Goal: Communication & Community: Answer question/provide support

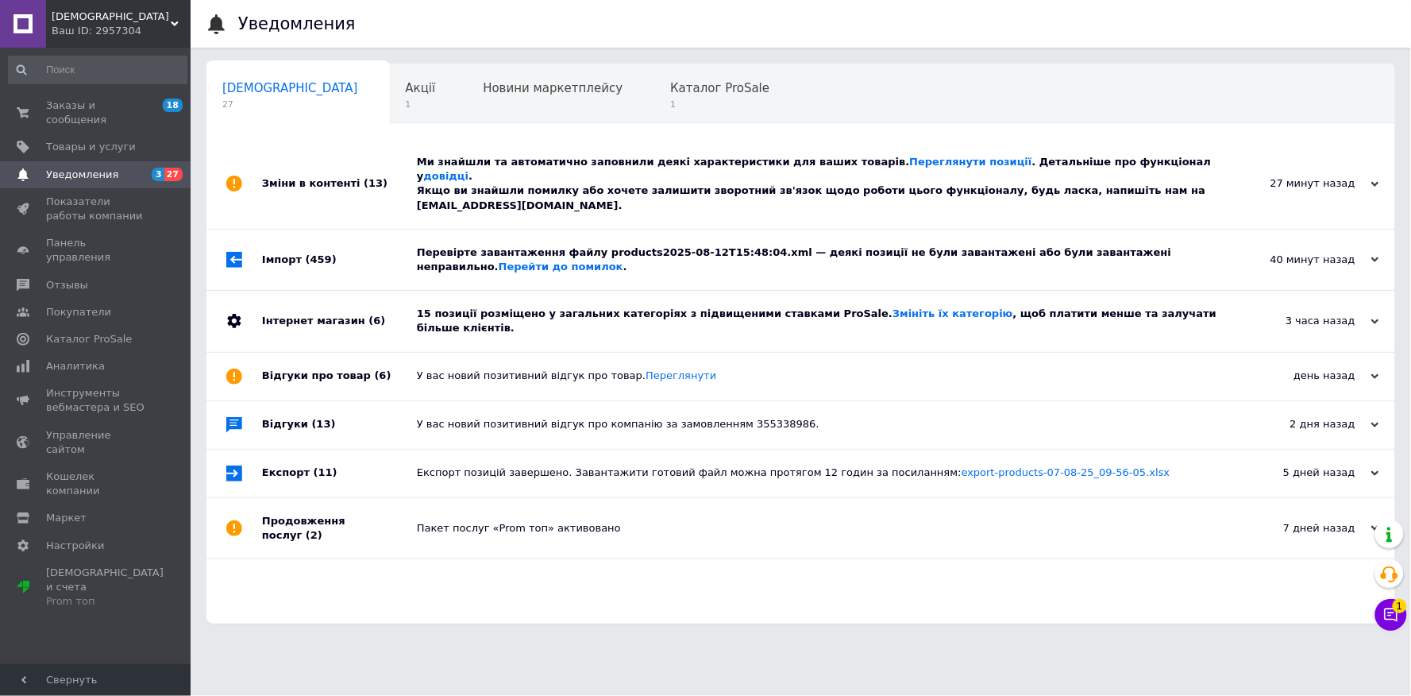
click at [281, 296] on div "Інтернет магазин (6)" at bounding box center [339, 321] width 155 height 60
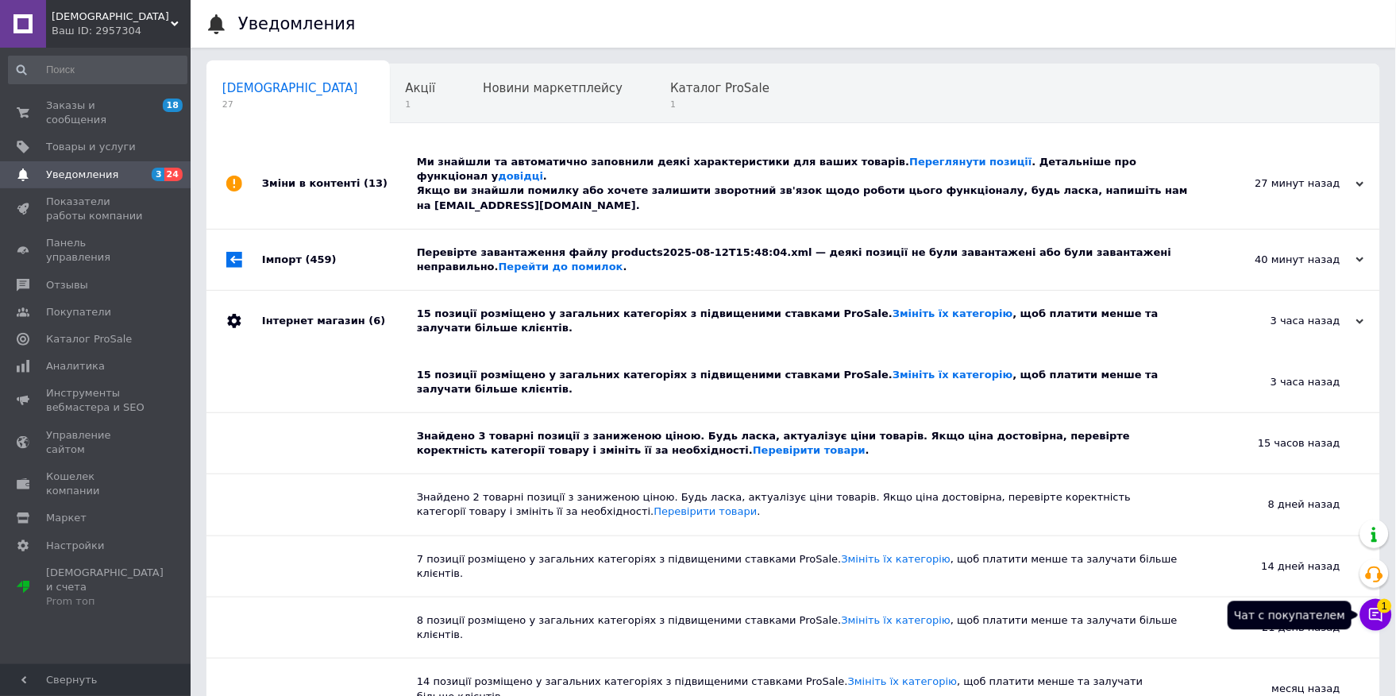
click at [1387, 620] on button "Чат с покупателем 1" at bounding box center [1377, 615] width 32 height 32
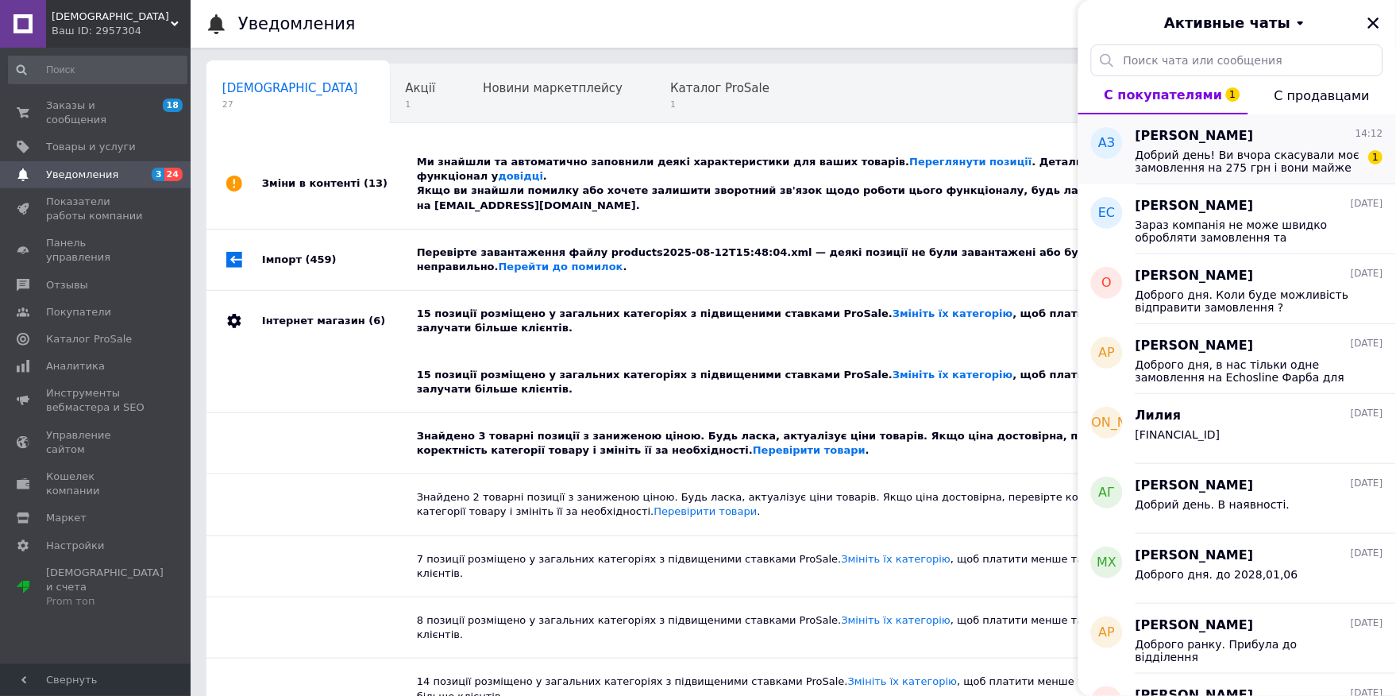
click at [1311, 165] on span "Добрий день! Ви вчора скасували моє замовлення на 275 грн і вони майже одразу п…" at bounding box center [1249, 161] width 226 height 25
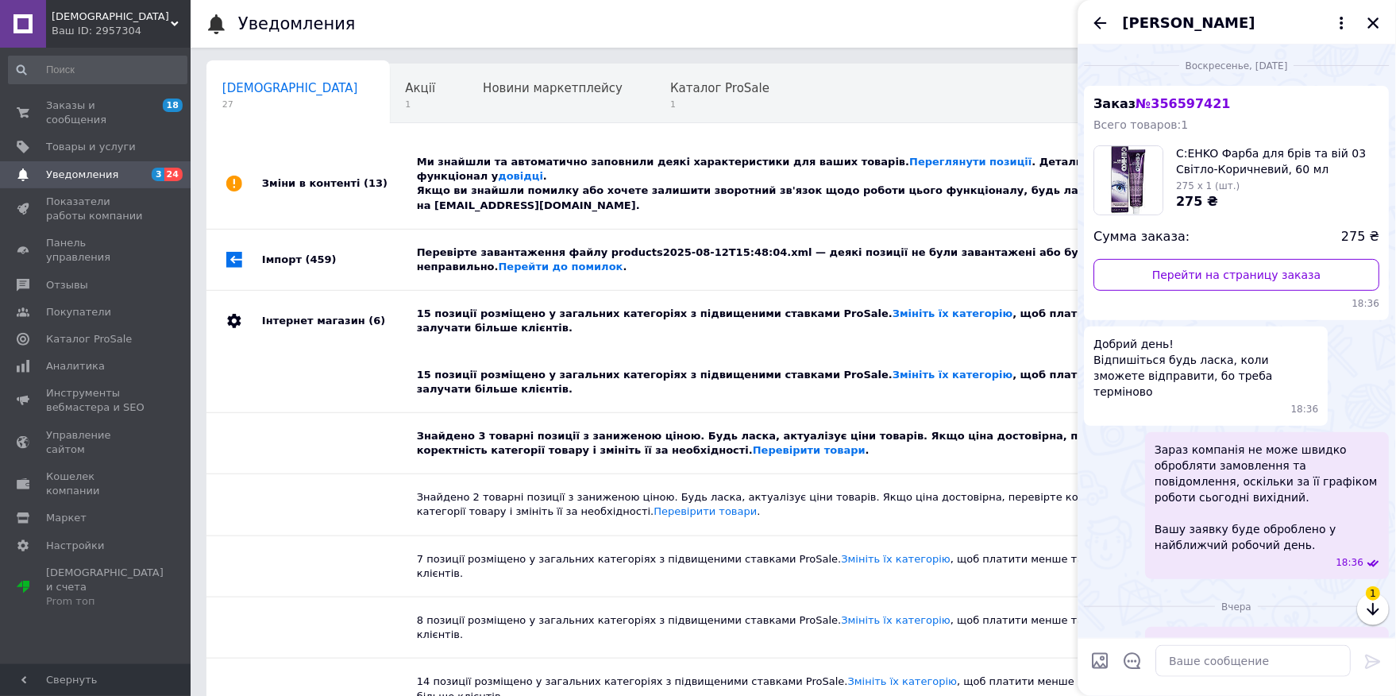
scroll to position [366, 0]
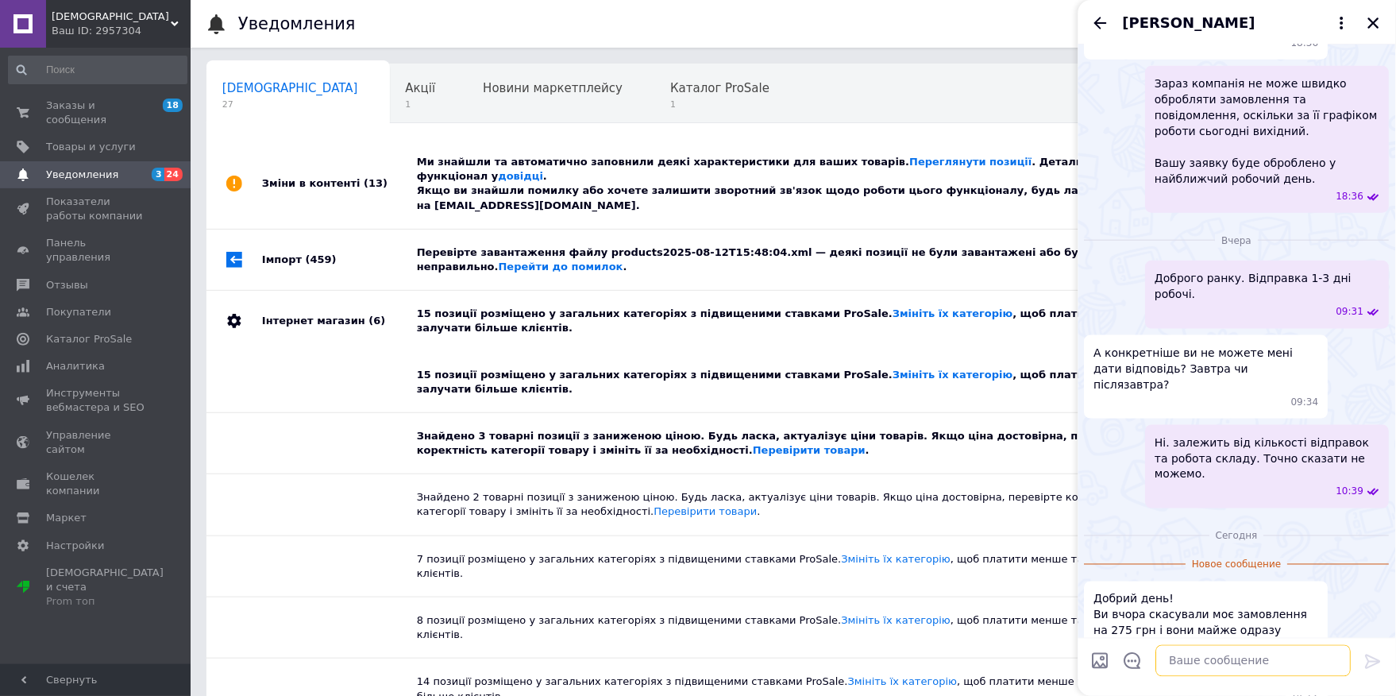
click at [1234, 651] on textarea at bounding box center [1253, 661] width 195 height 32
type textarea "Добрий день."
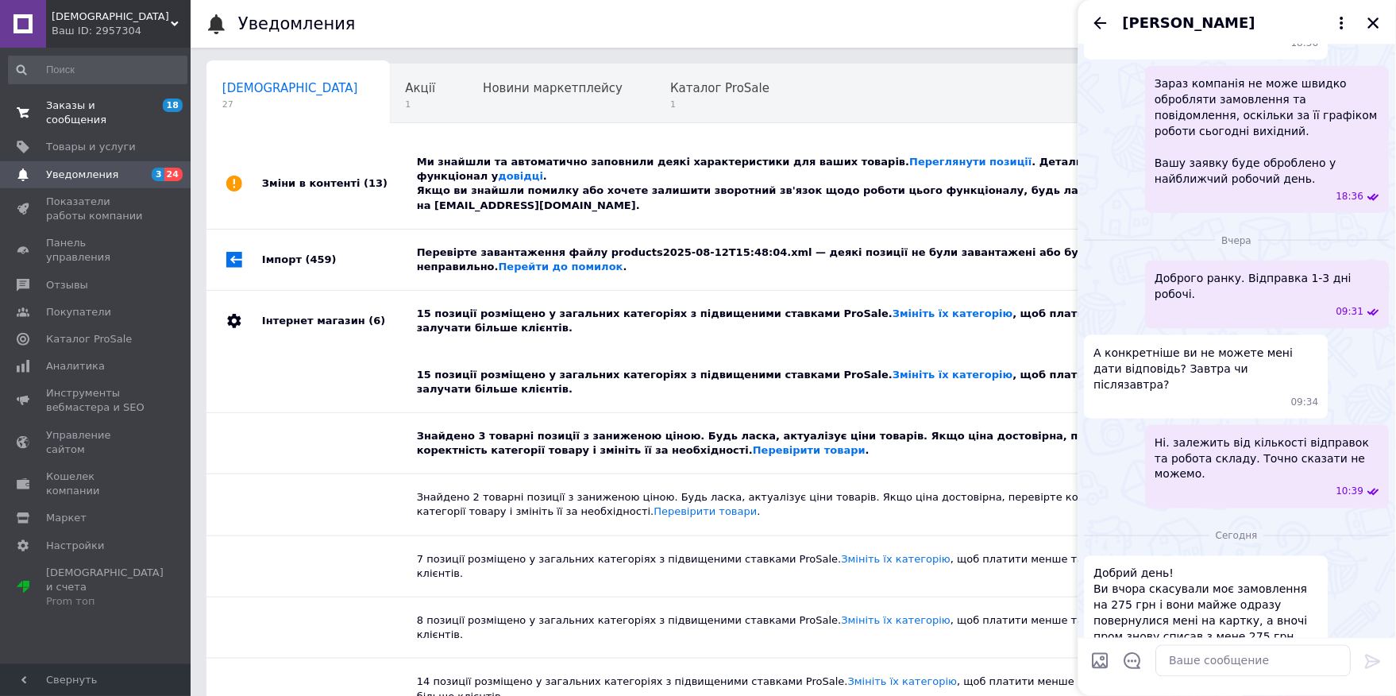
click at [112, 103] on span "Заказы и сообщения" at bounding box center [96, 112] width 101 height 29
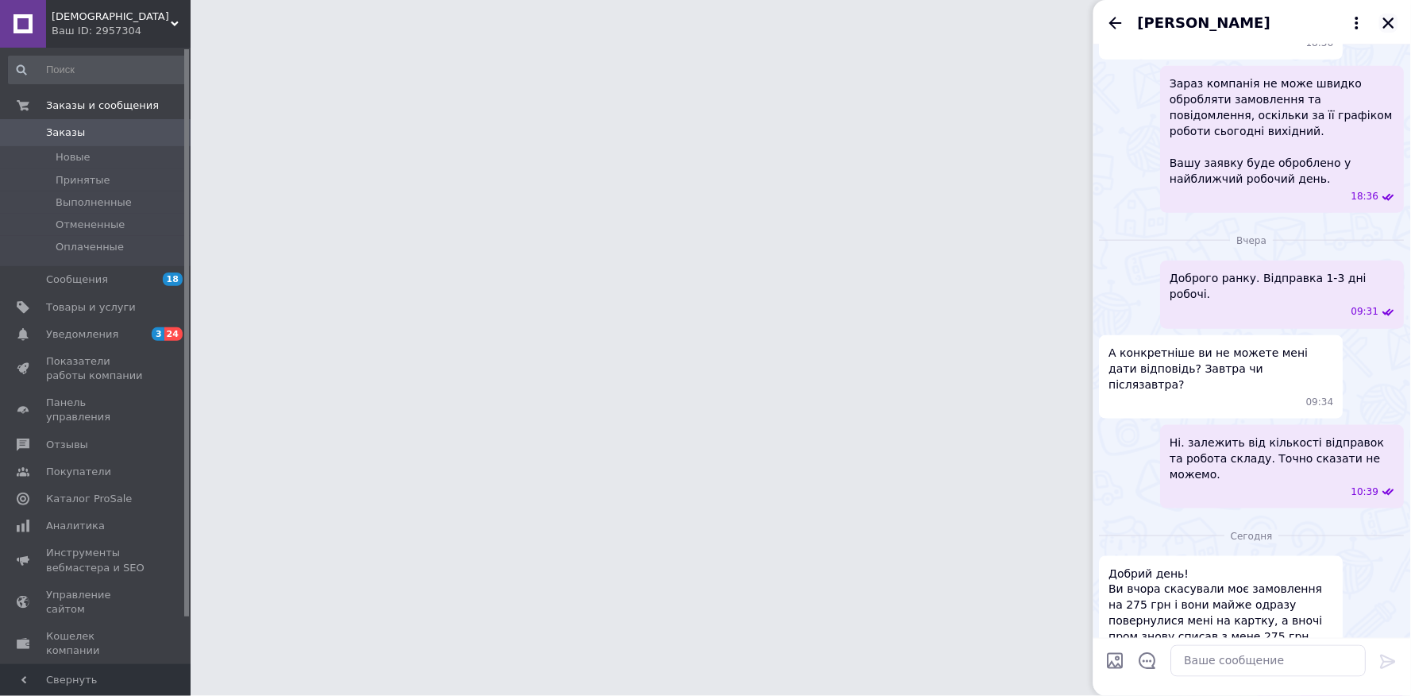
click at [1388, 25] on div "[PERSON_NAME]" at bounding box center [1253, 22] width 318 height 44
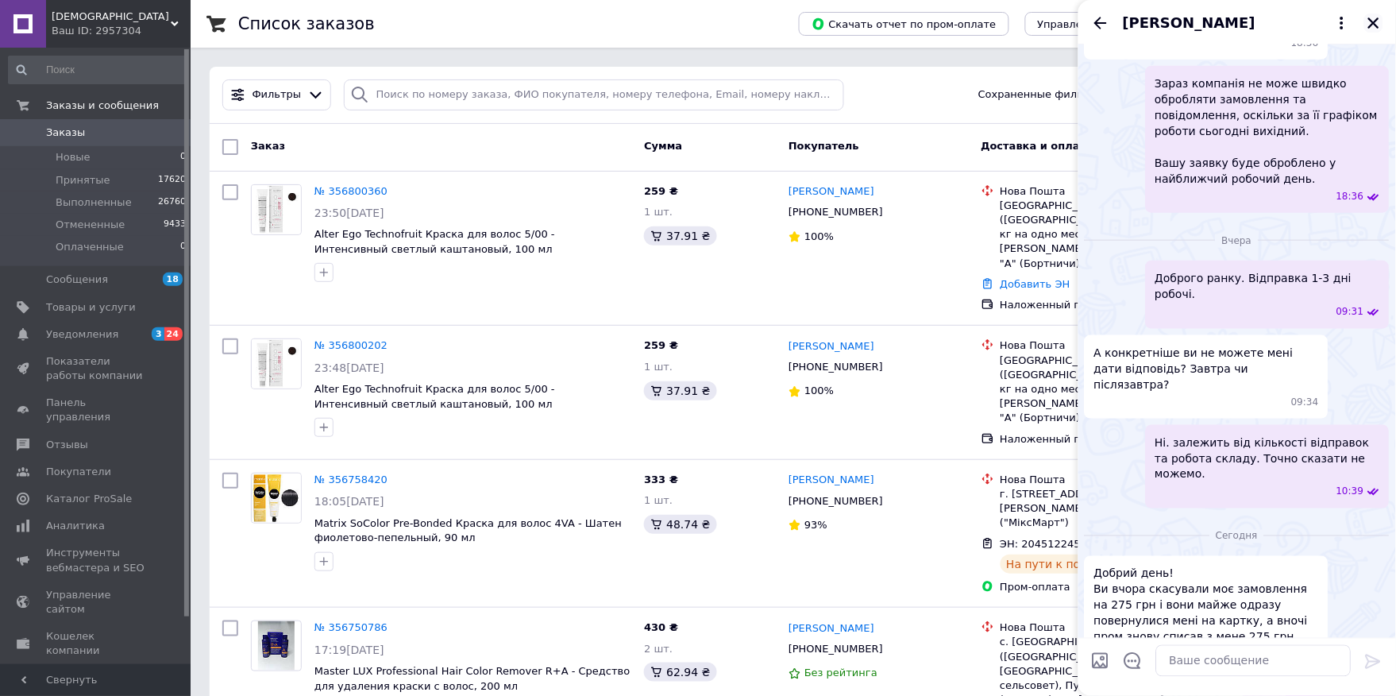
click at [1371, 17] on icon "Закрыть" at bounding box center [1374, 23] width 14 height 14
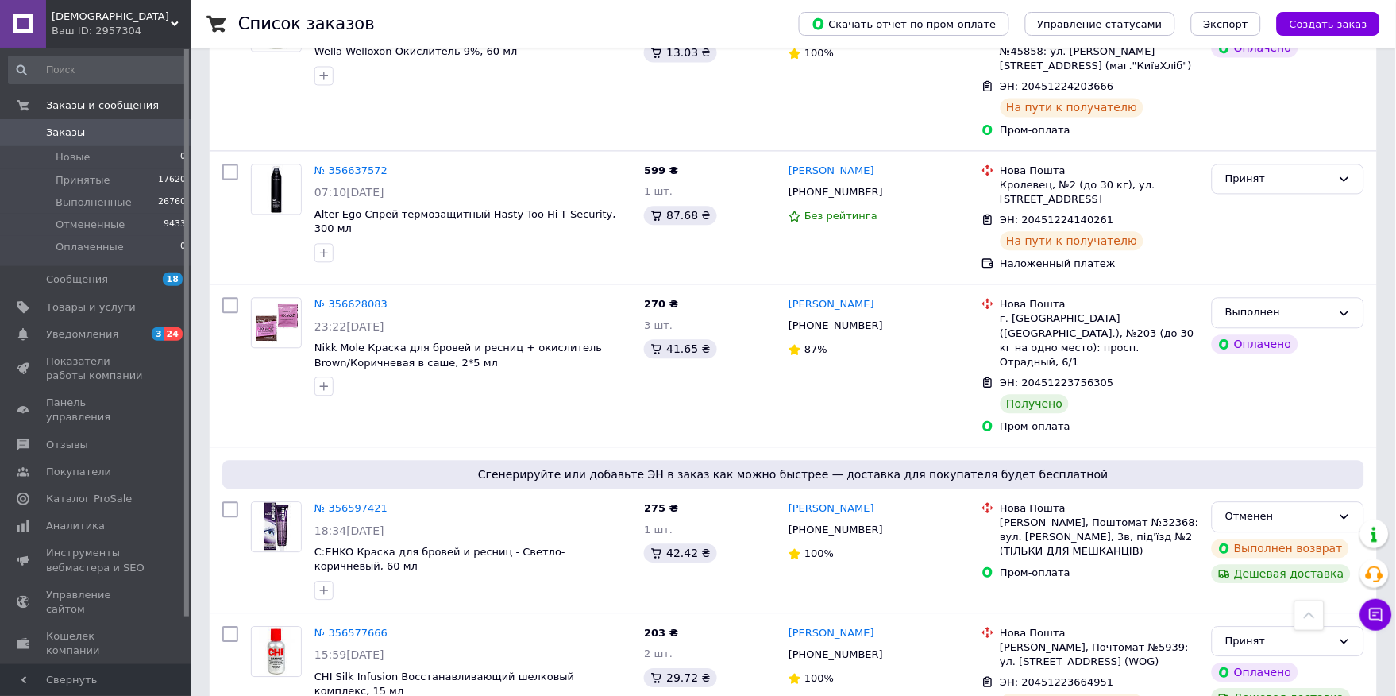
scroll to position [813, 0]
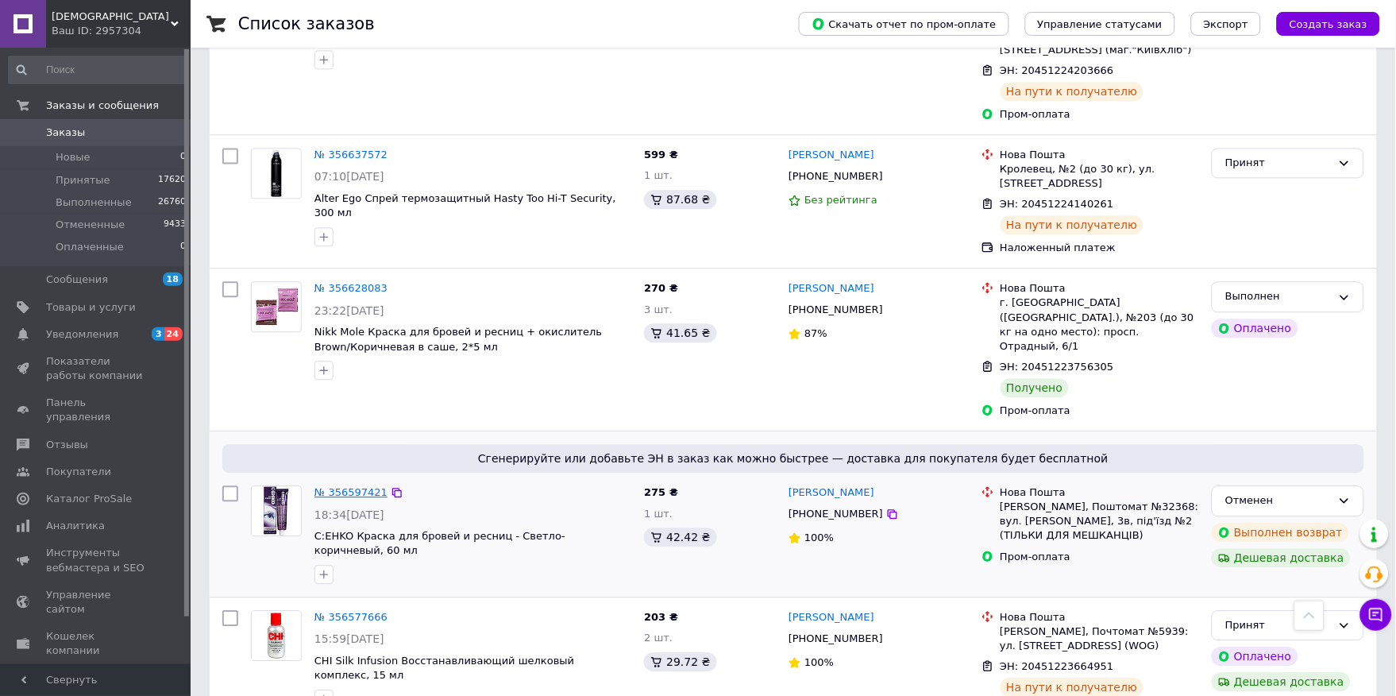
click at [338, 486] on link "№ 356597421" at bounding box center [351, 492] width 73 height 12
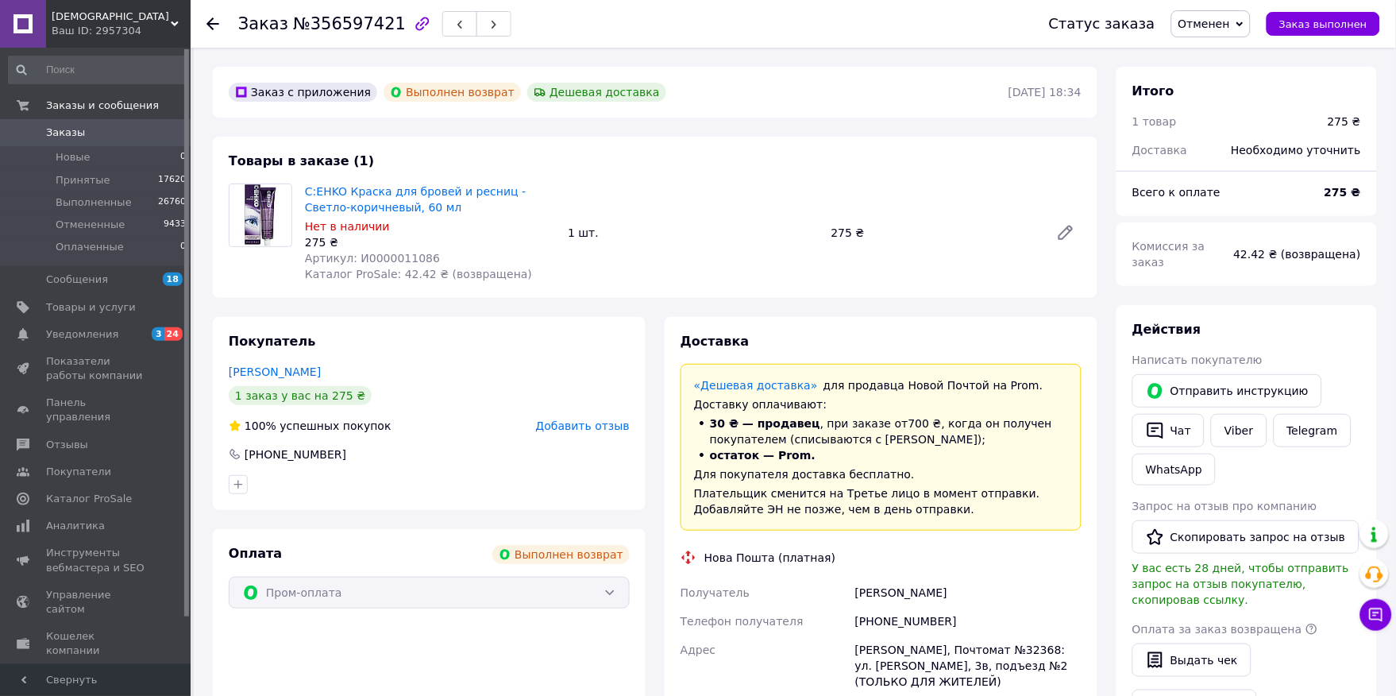
click at [1054, 550] on div "Нова Пошта (платная)" at bounding box center [881, 558] width 409 height 16
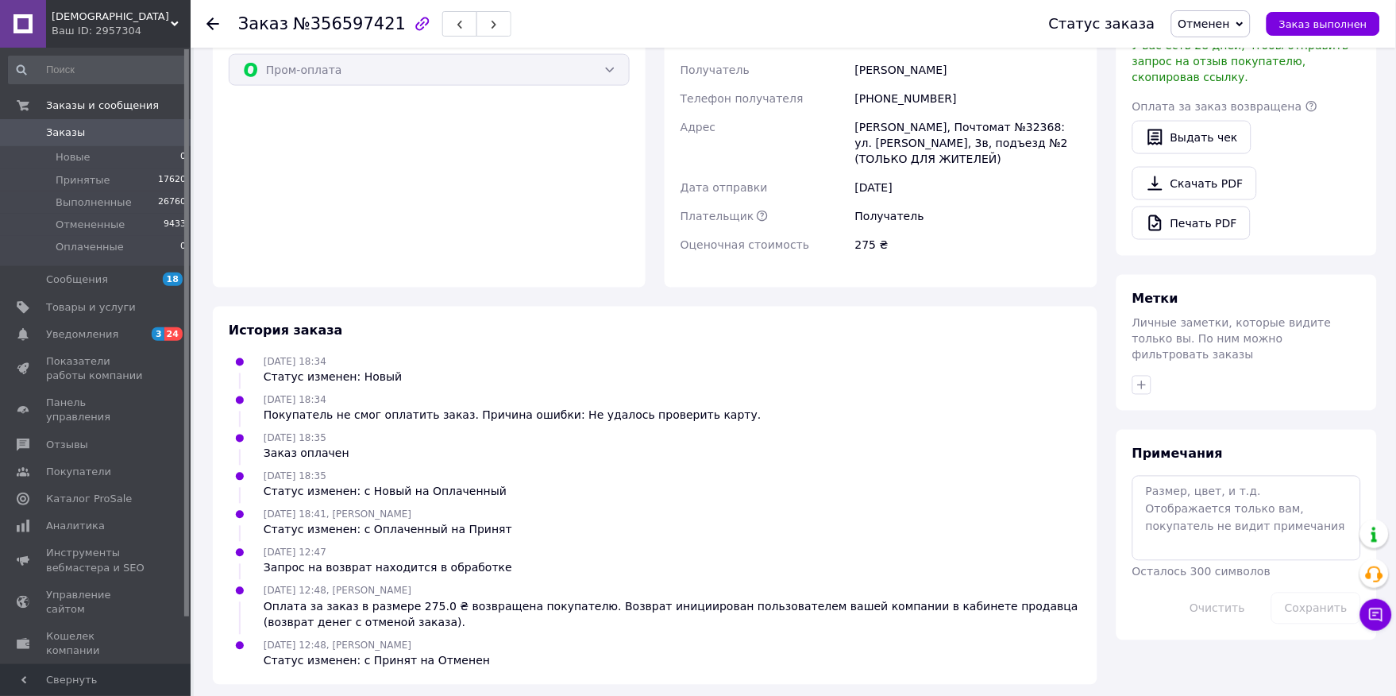
scroll to position [528, 0]
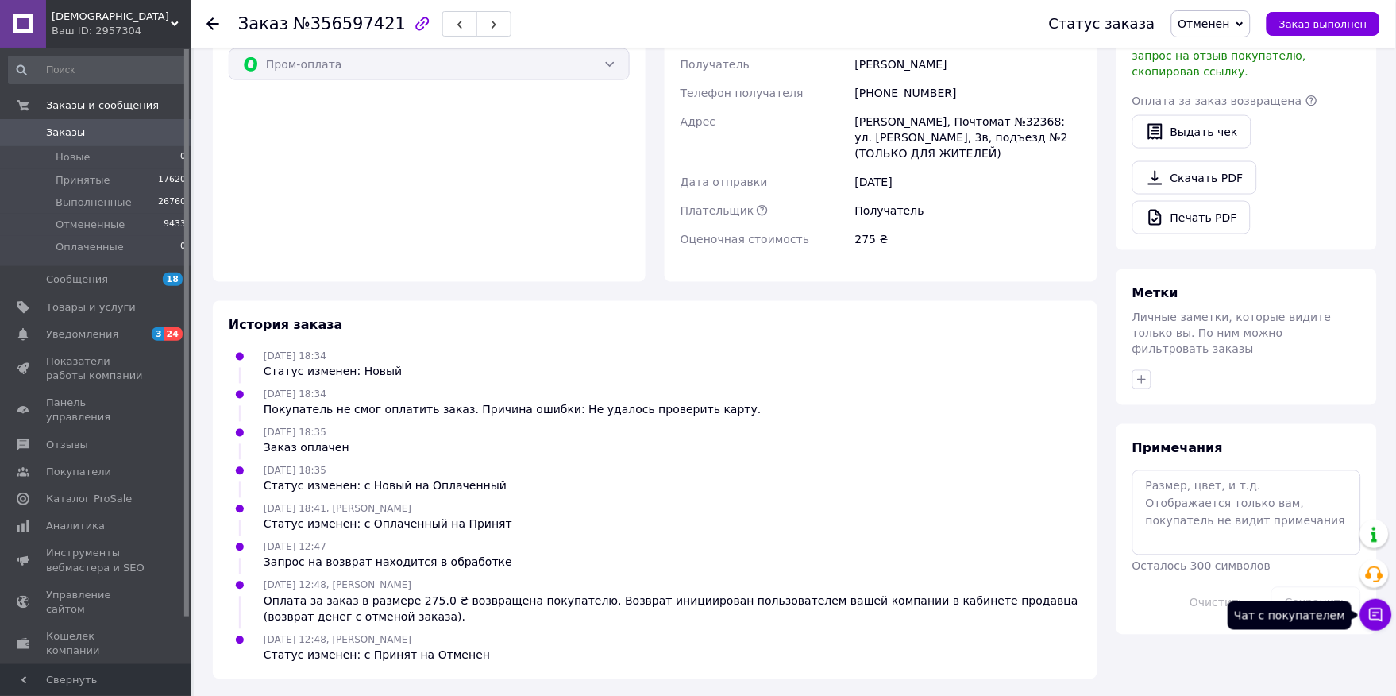
click at [1378, 624] on button "Чат с покупателем" at bounding box center [1377, 615] width 32 height 32
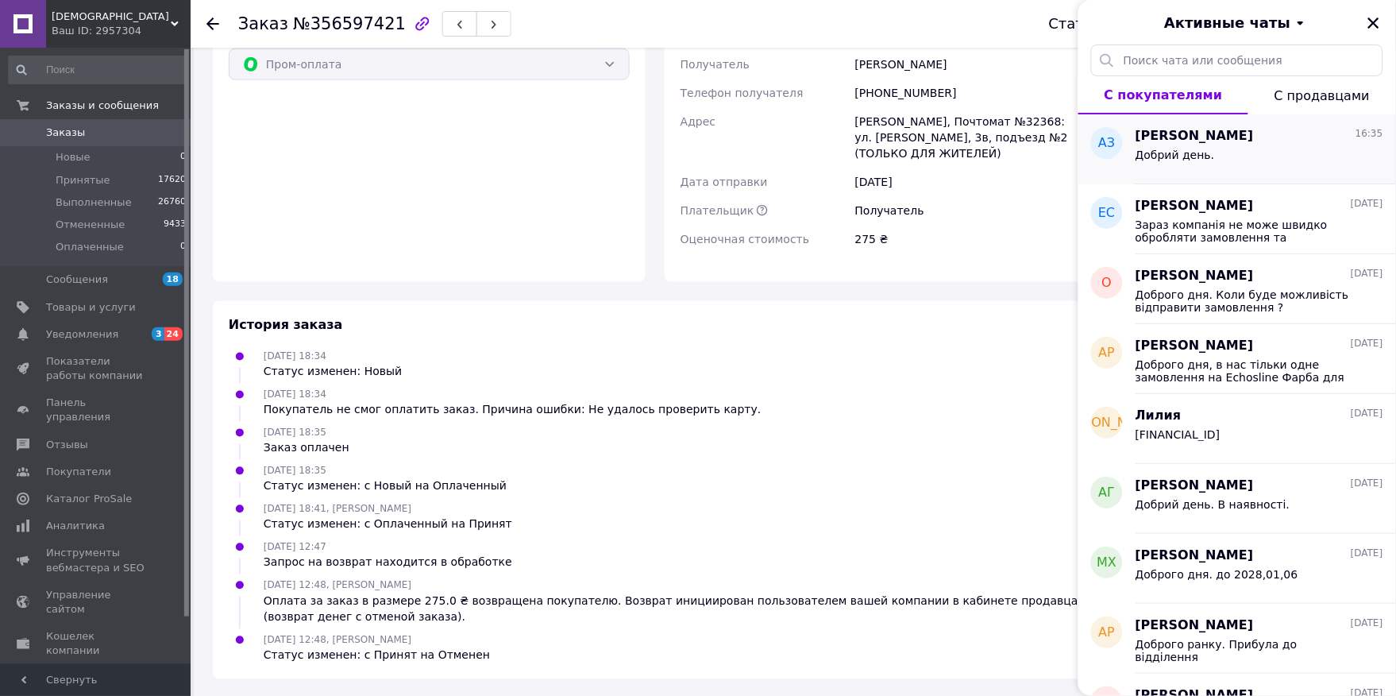
click at [1211, 149] on div "Добрий день." at bounding box center [1260, 157] width 248 height 25
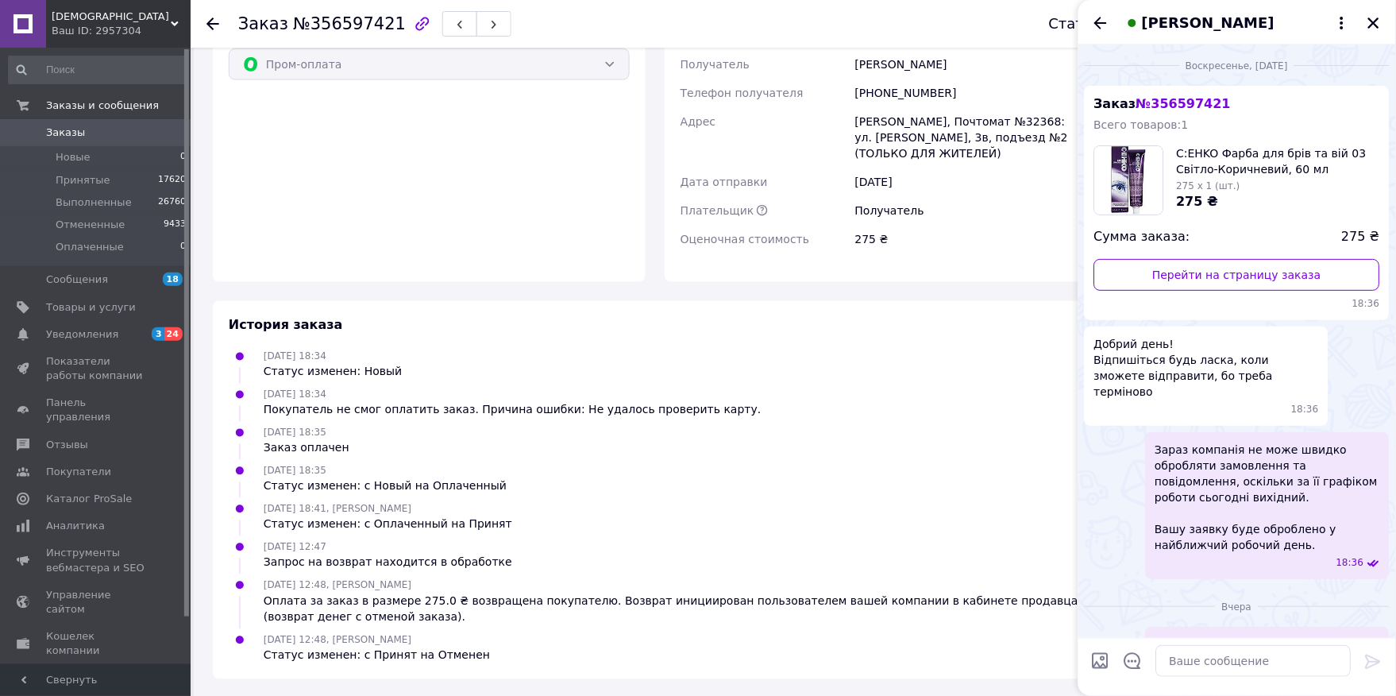
scroll to position [383, 0]
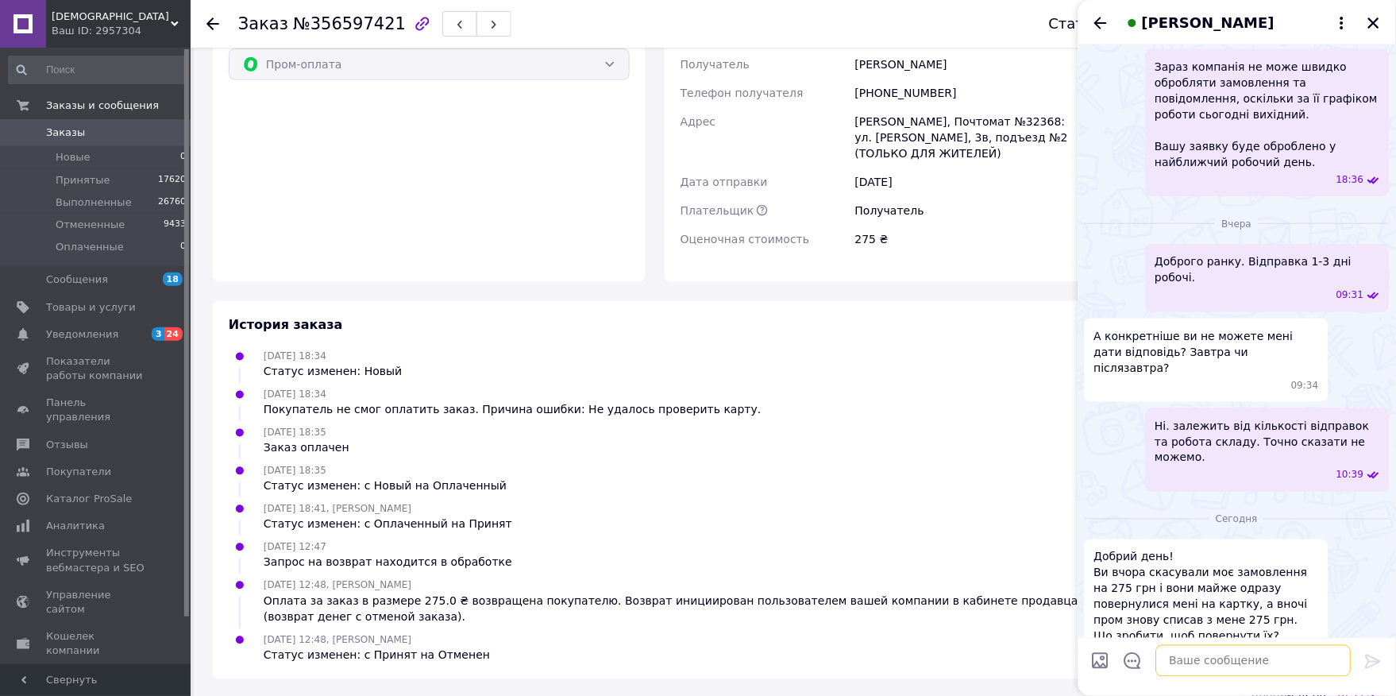
click at [1227, 662] on textarea at bounding box center [1253, 661] width 195 height 32
type textarea "М"
drag, startPoint x: 1227, startPoint y: 662, endPoint x: 995, endPoint y: 639, distance: 233.0
click at [995, 639] on body "Харизма Ваш ID: 2957304 Сайт Харизма Кабинет покупателя Проверить состояние сис…" at bounding box center [698, 85] width 1396 height 1226
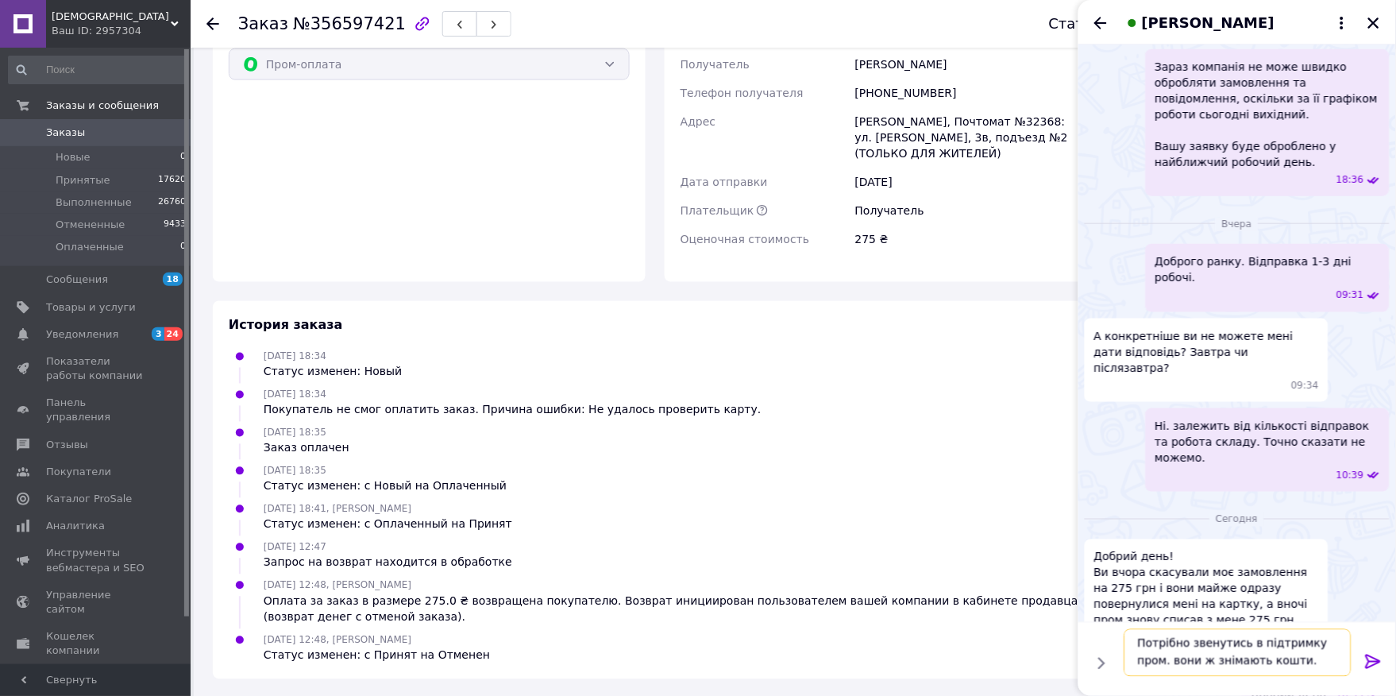
drag, startPoint x: 1133, startPoint y: 645, endPoint x: 1273, endPoint y: 666, distance: 141.3
click at [1273, 666] on textarea "Потрібно звенутись в підтримку пром. вони ж знімають кошти." at bounding box center [1238, 653] width 227 height 48
paste textarea "рнутися"
type textarea "Потрібно звернутися в підтримку пром. вони ж знімають кошти."
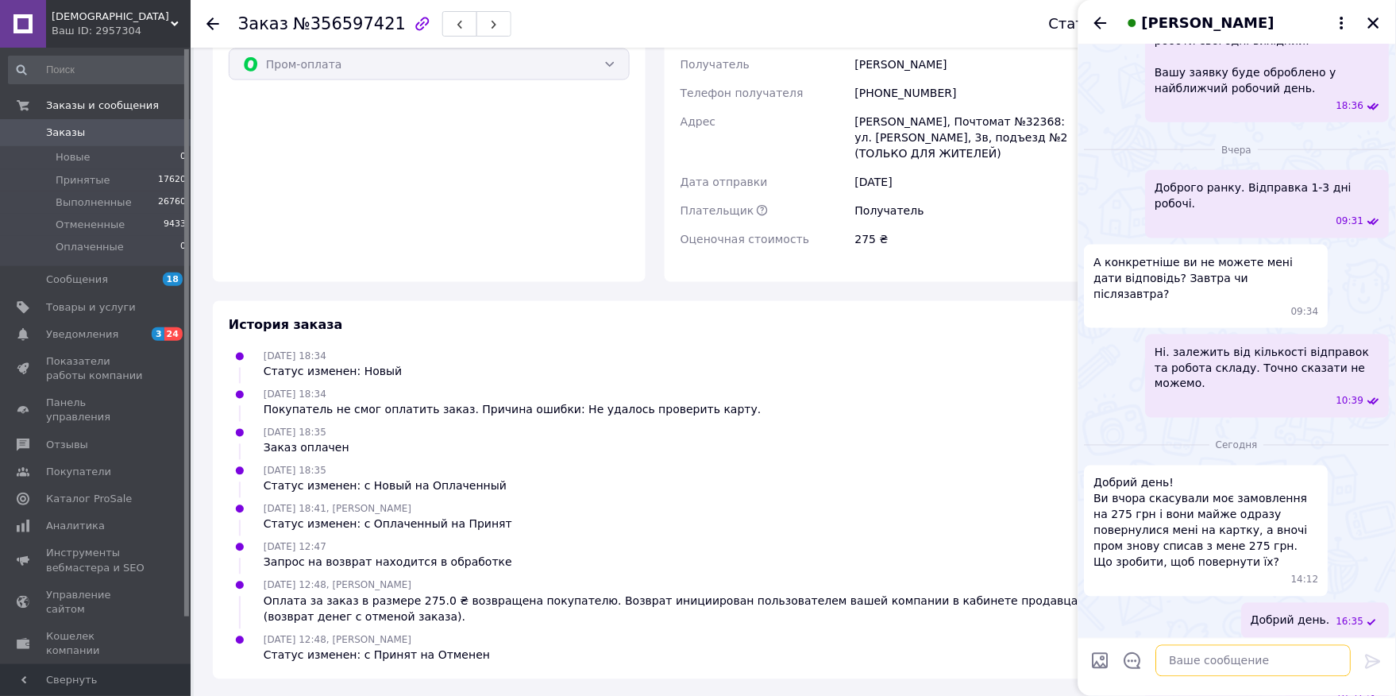
click at [1303, 673] on textarea at bounding box center [1253, 661] width 195 height 32
click at [1282, 658] on textarea at bounding box center [1253, 661] width 195 height 32
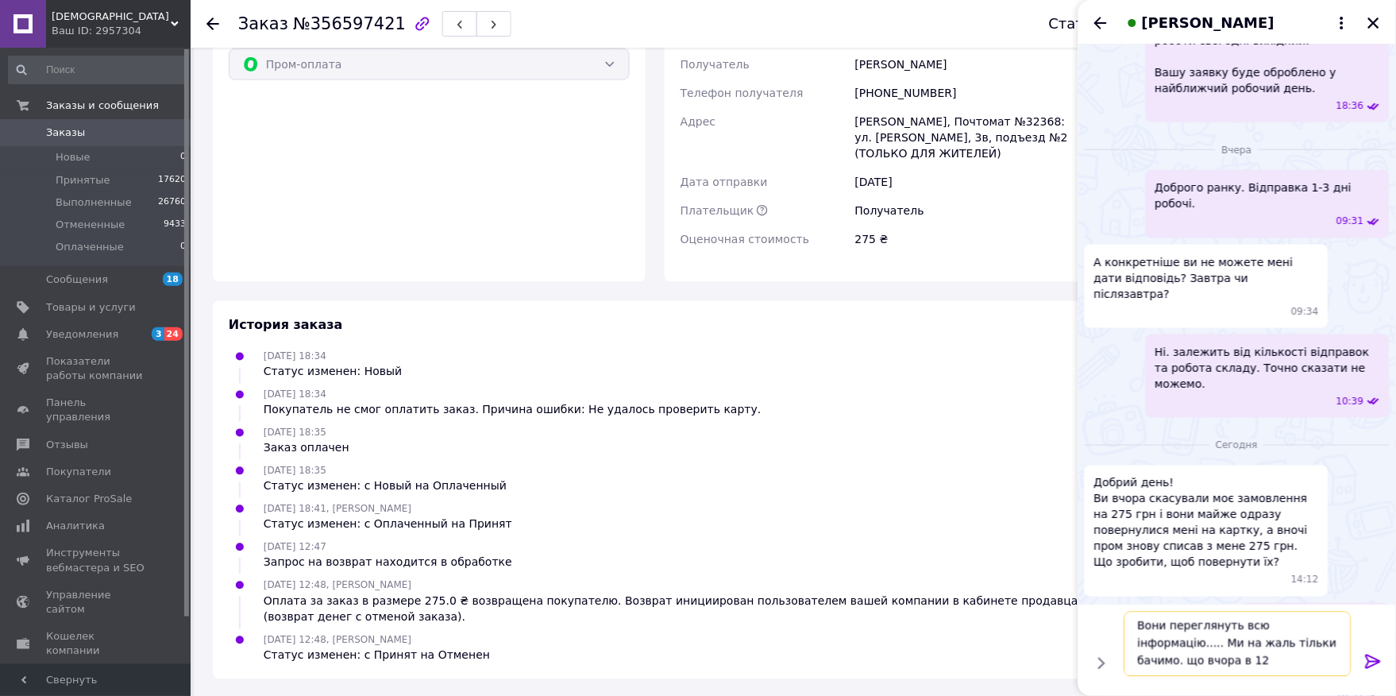
scroll to position [2, 0]
type textarea "Вони переглянуть всю інформацію..... Ми на жаль тільки бачимо. що вчора в 12:48…"
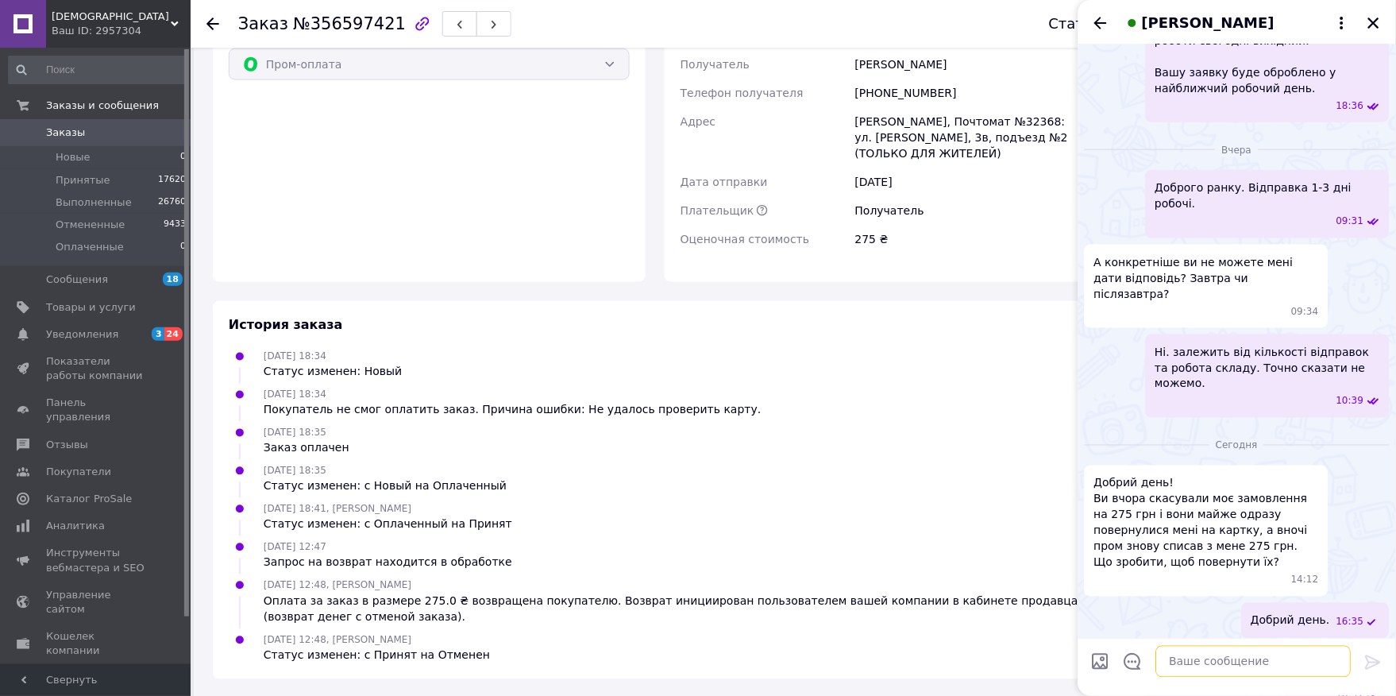
scroll to position [546, 0]
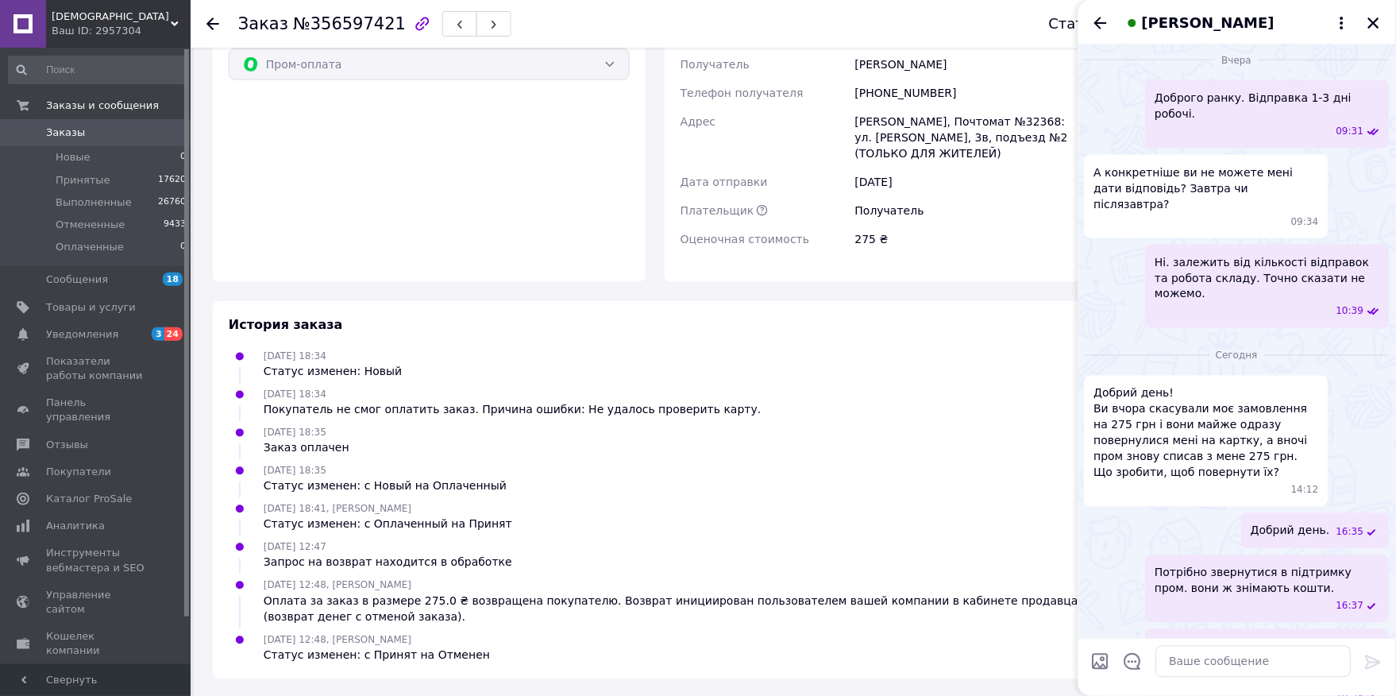
click at [1200, 254] on span "Ні. залежить від кількості відправок та робота складу. Точно сказати не можемо." at bounding box center [1268, 278] width 225 height 48
click at [950, 281] on div "Заказ с приложения Выполнен возврат Дешевая доставка [DATE] 18:34 Товары в зака…" at bounding box center [655, 109] width 904 height 1141
click at [1374, 22] on icon "Закрыть" at bounding box center [1374, 22] width 11 height 11
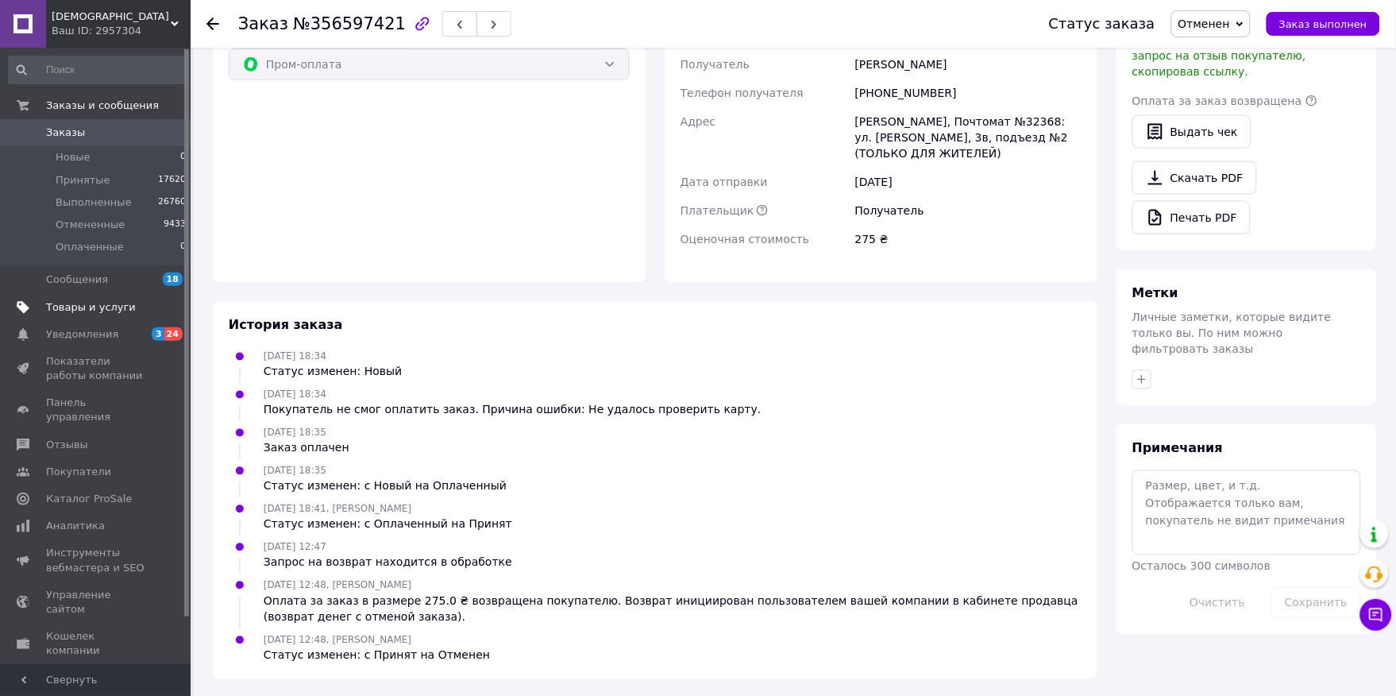
click at [111, 318] on link "Товары и услуги" at bounding box center [97, 307] width 195 height 27
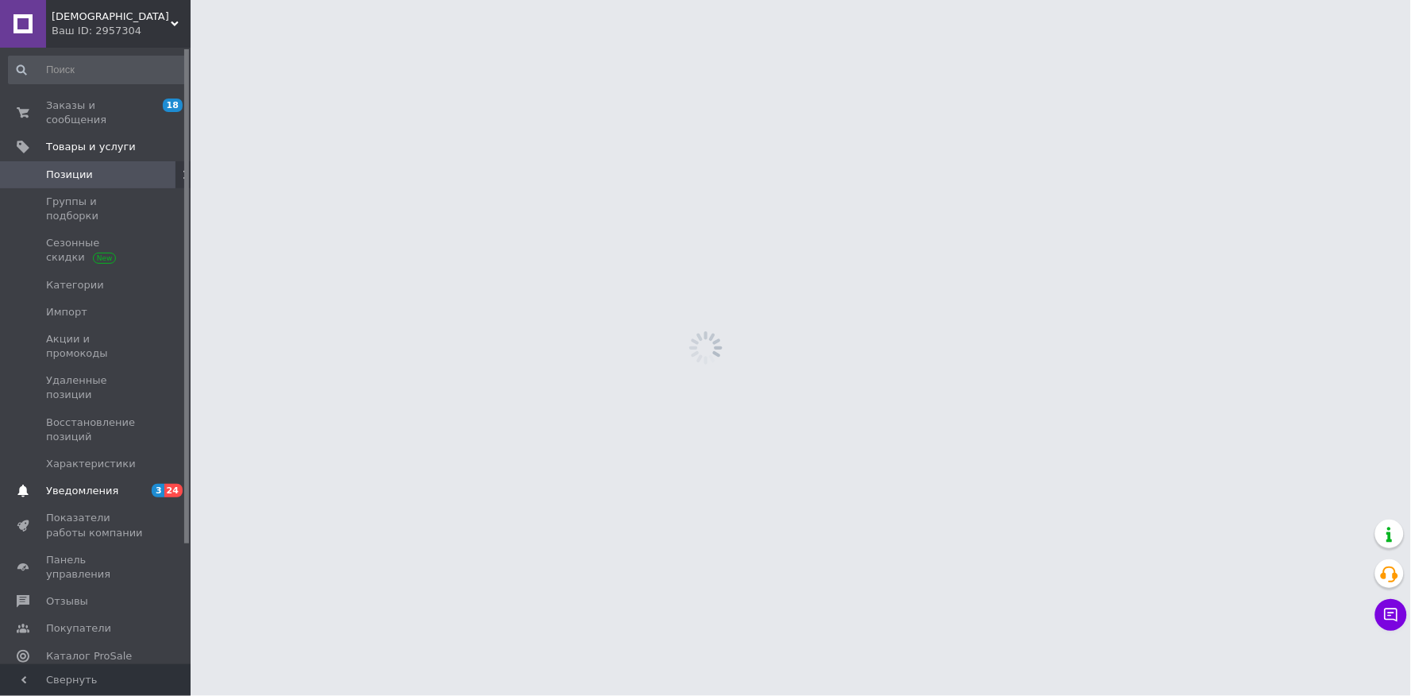
click at [93, 484] on span "Уведомления" at bounding box center [82, 491] width 72 height 14
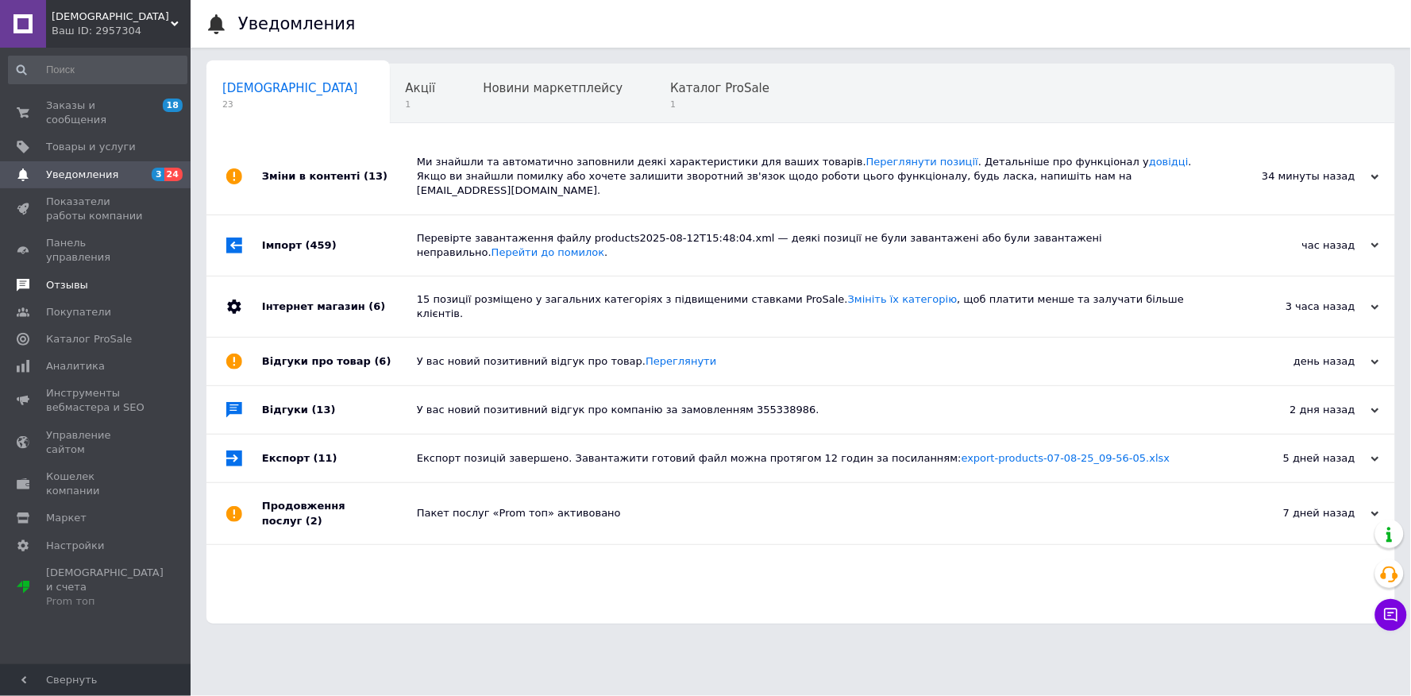
click at [83, 272] on link "Отзывы" at bounding box center [97, 285] width 195 height 27
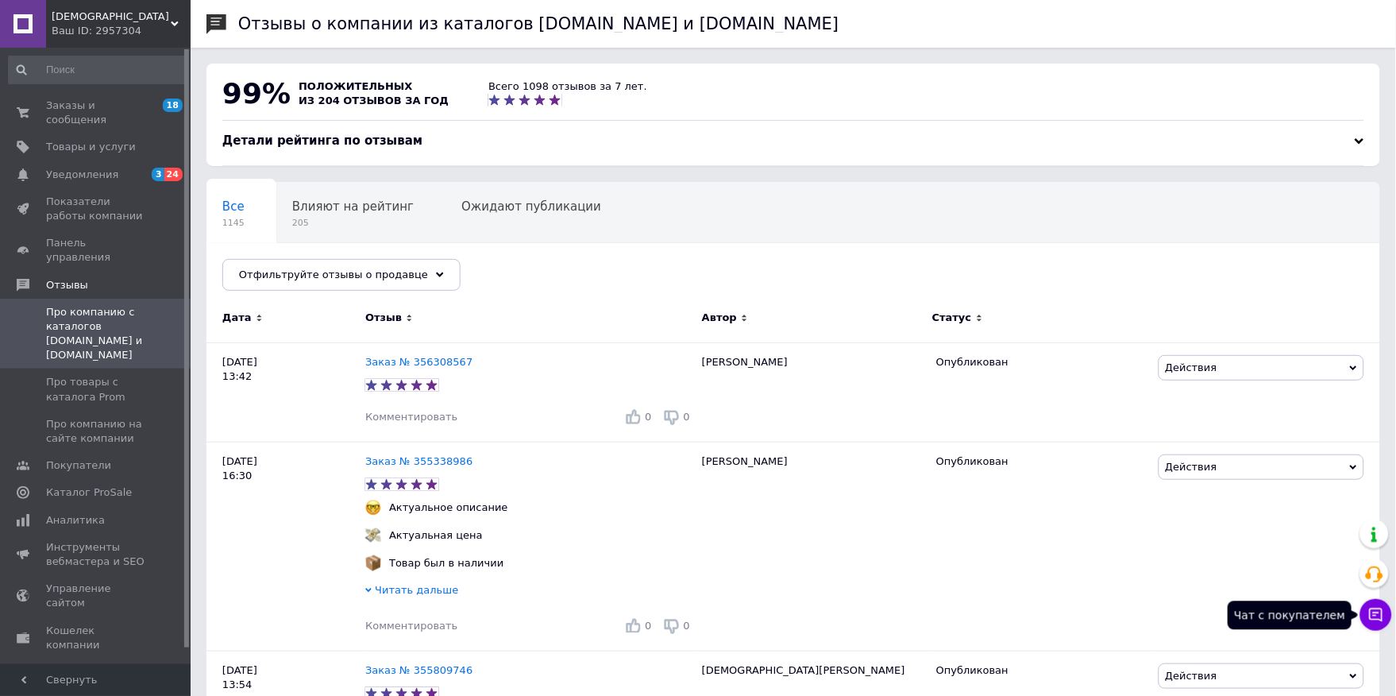
click at [1380, 615] on icon at bounding box center [1377, 615] width 16 height 16
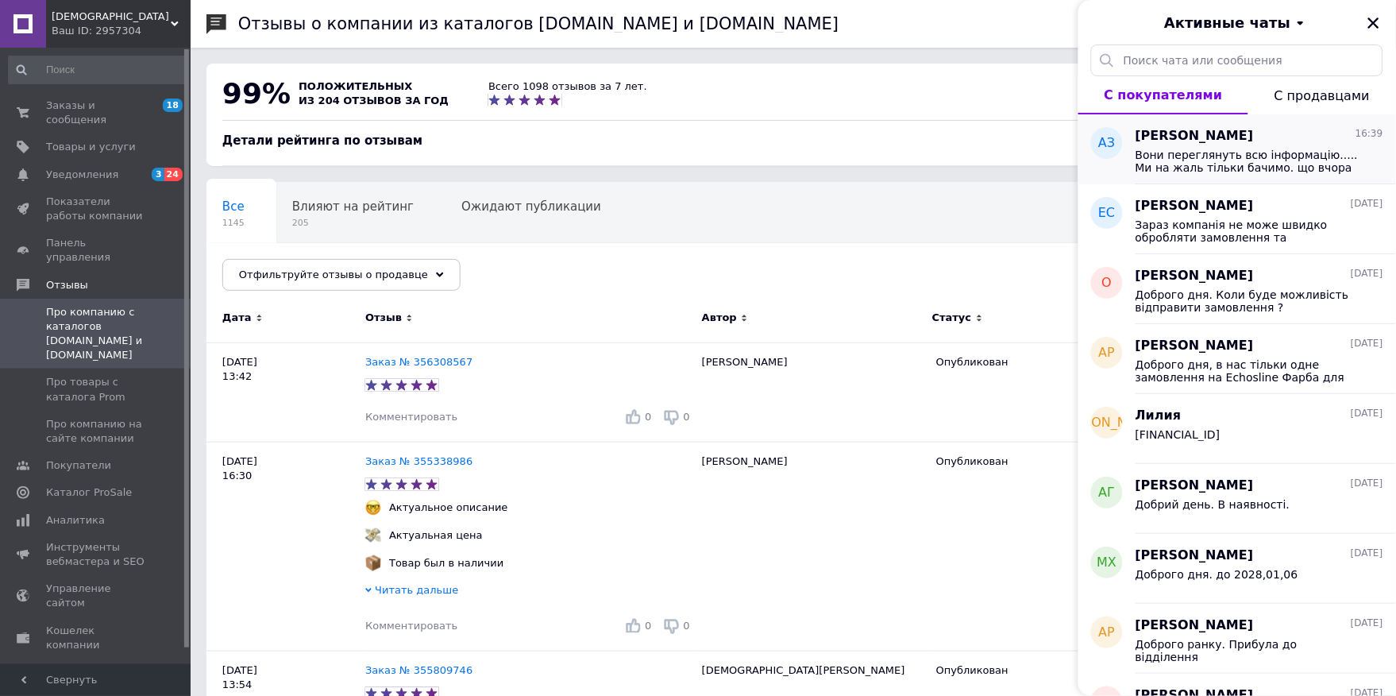
click at [1296, 157] on span "Вони переглянуть всю інформацію..... Ми на жаль тільки бачимо. що вчора в 12:48…" at bounding box center [1249, 161] width 226 height 25
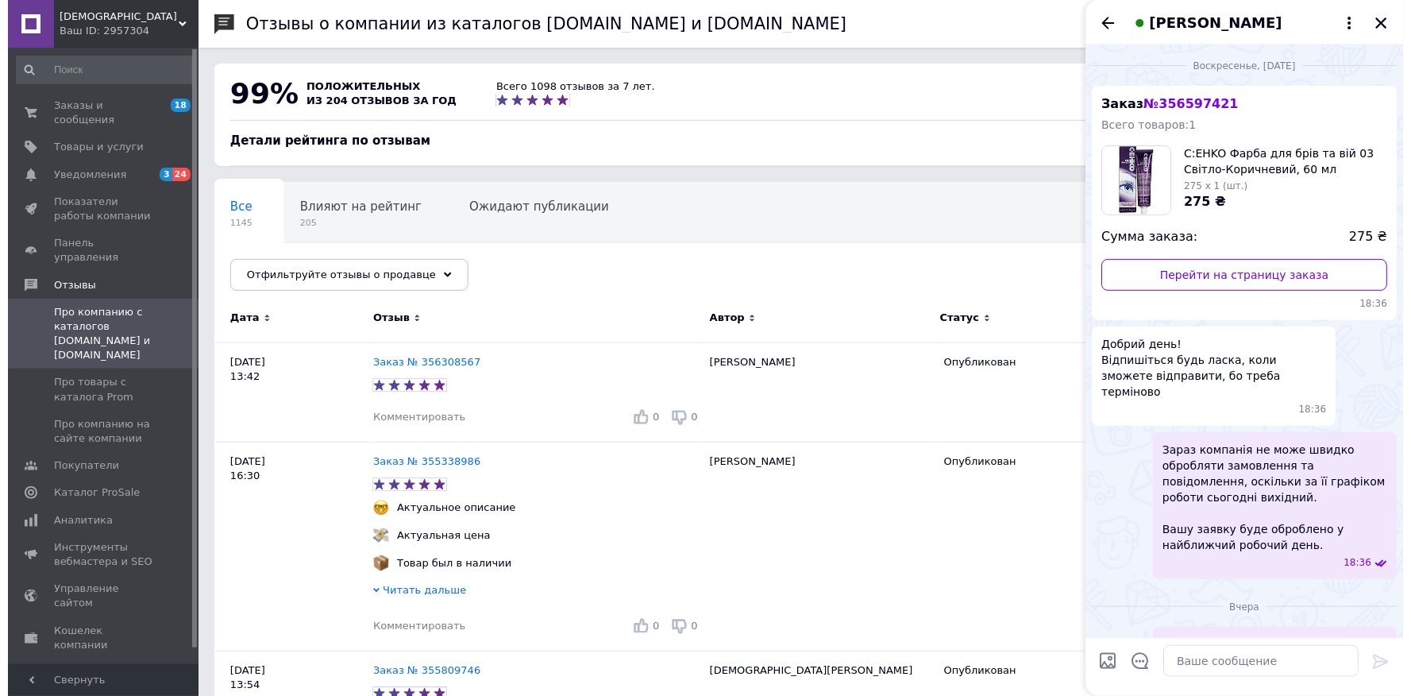
scroll to position [546, 0]
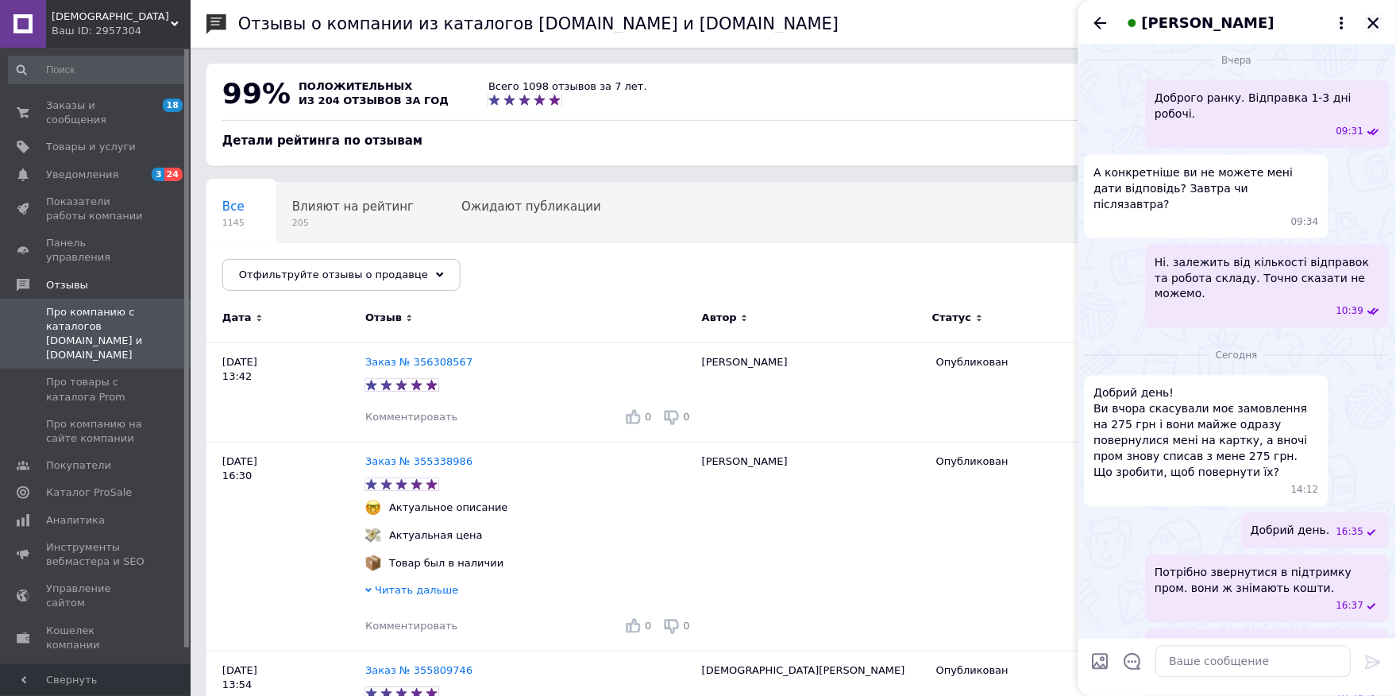
click at [1372, 21] on icon "Закрыть" at bounding box center [1374, 23] width 14 height 14
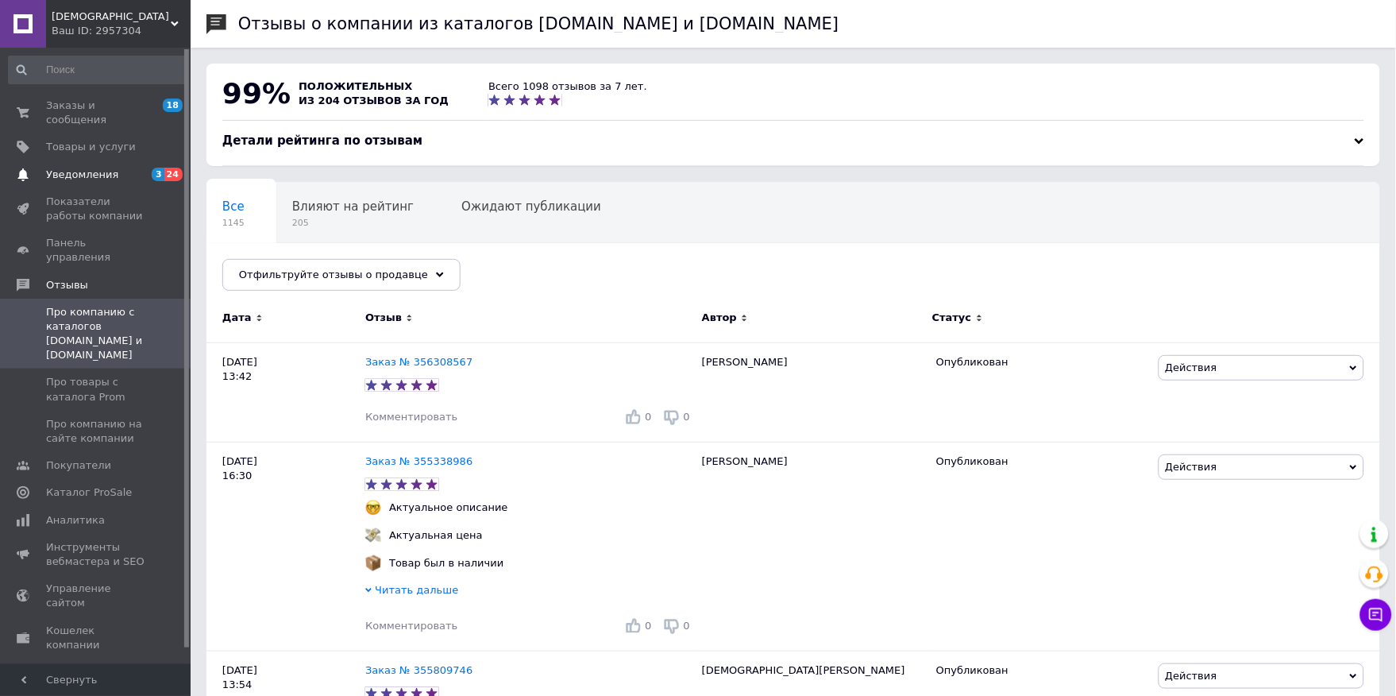
click at [154, 161] on link "Уведомления 3 24" at bounding box center [97, 174] width 195 height 27
